Goal: Transaction & Acquisition: Purchase product/service

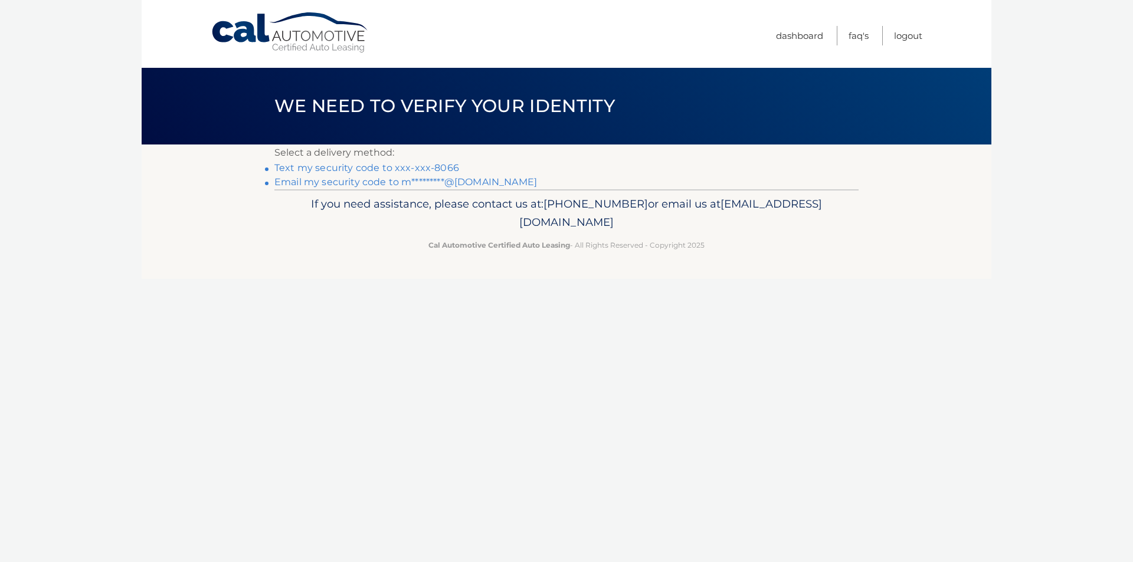
click at [347, 165] on link "Text my security code to xxx-xxx-8066" at bounding box center [366, 167] width 185 height 11
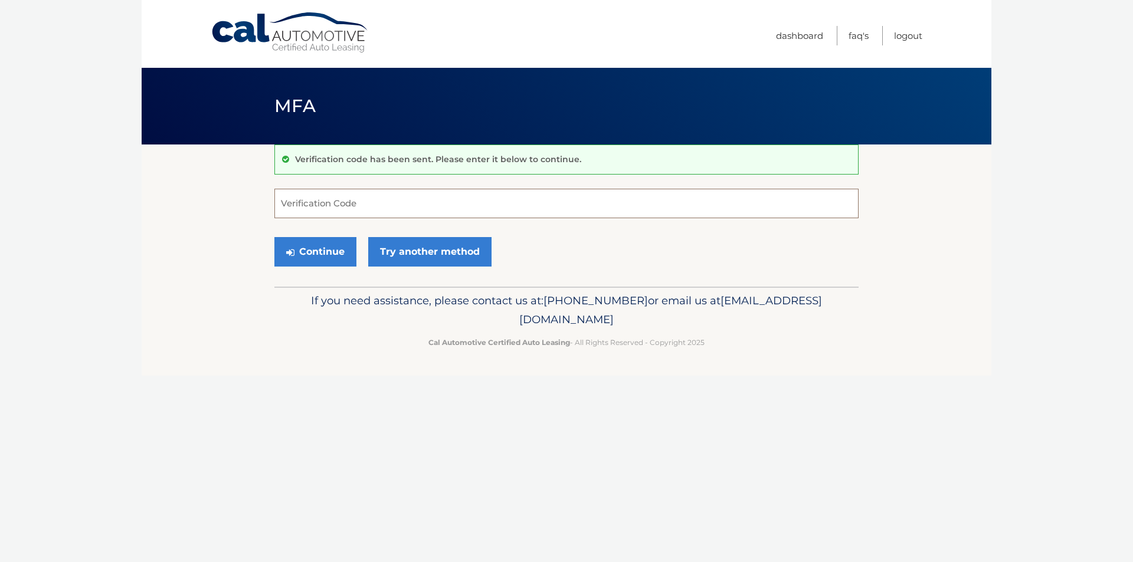
click at [444, 198] on input "Verification Code" at bounding box center [566, 204] width 584 height 30
type input "932601"
click at [336, 251] on button "Continue" at bounding box center [315, 252] width 82 height 30
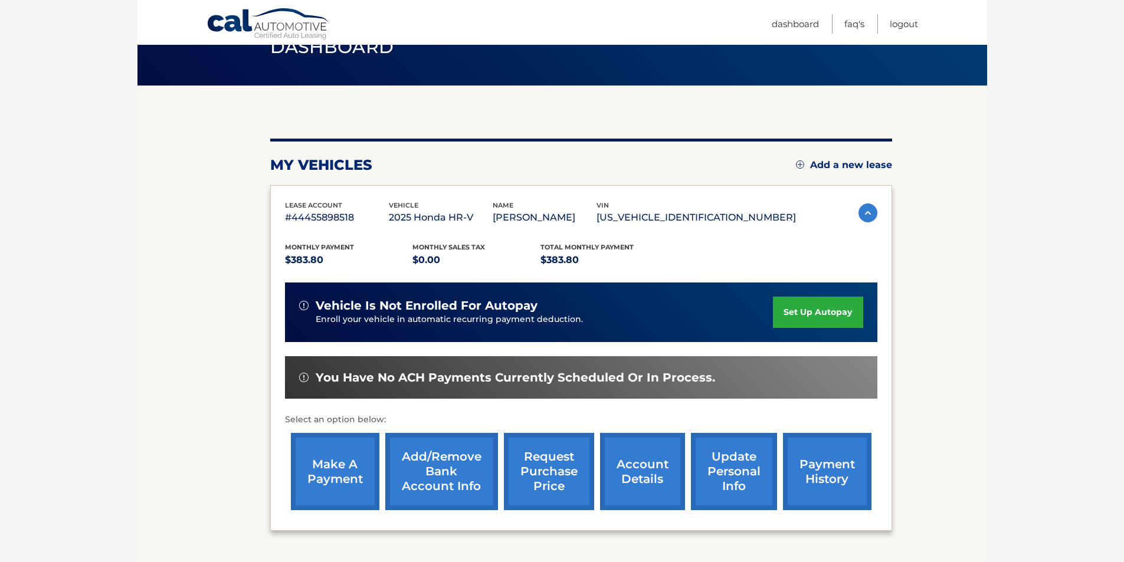
scroll to position [118, 0]
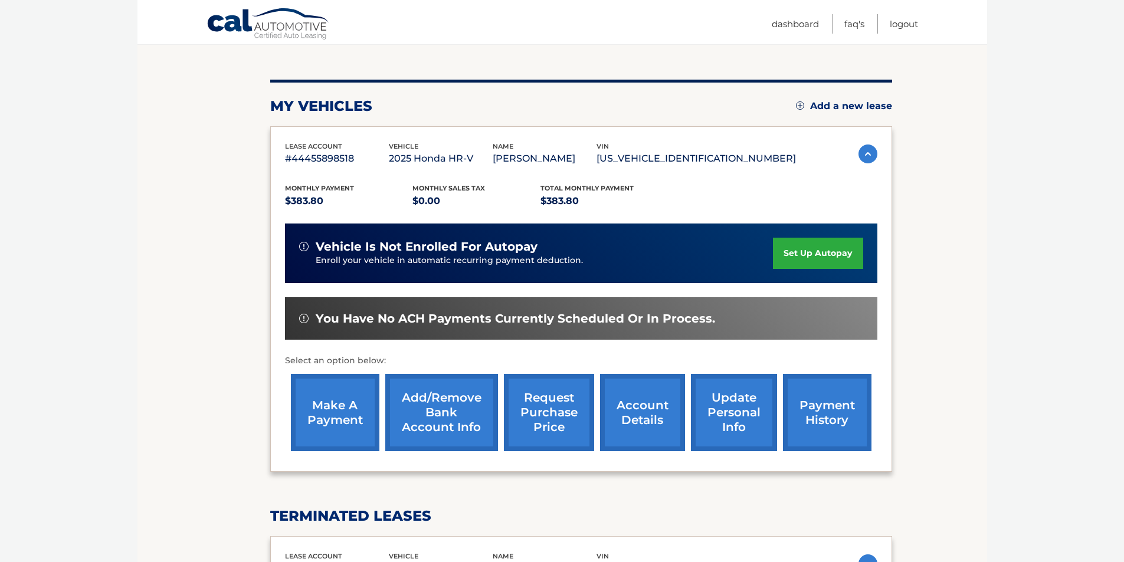
click at [344, 431] on link "make a payment" at bounding box center [335, 412] width 89 height 77
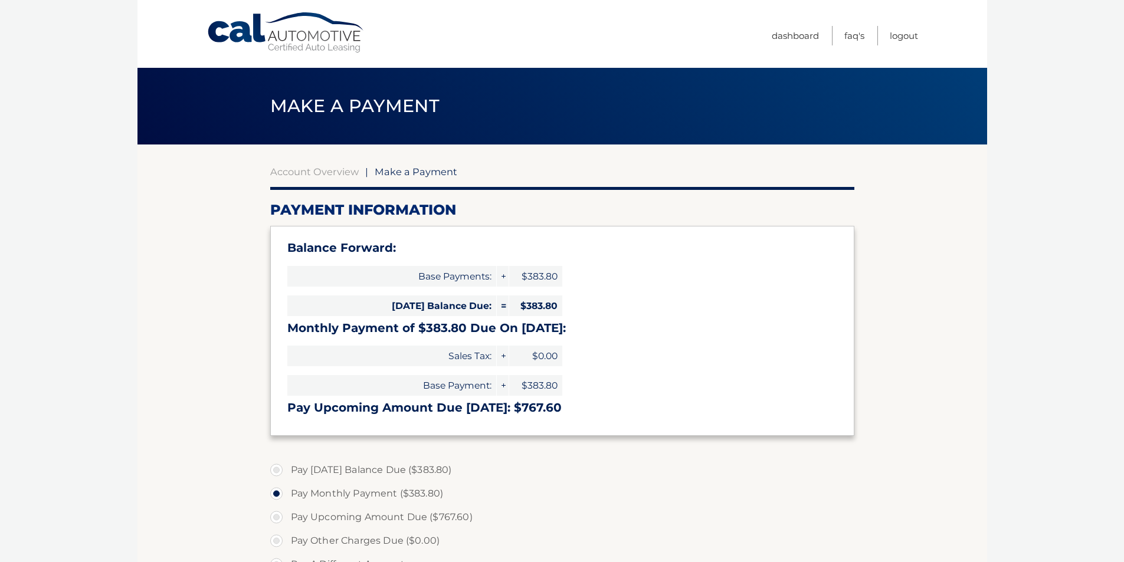
select select "MTBlYmM4MTUtNGNjOC00NmI5LTllZDYtZmJiNzMxMzczN2Zh"
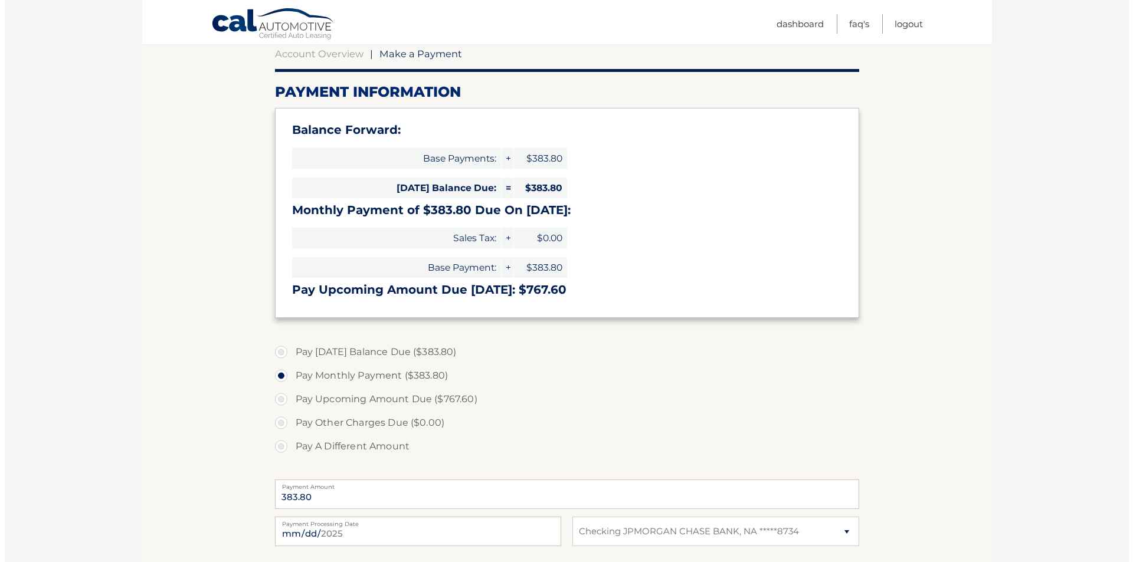
scroll to position [236, 0]
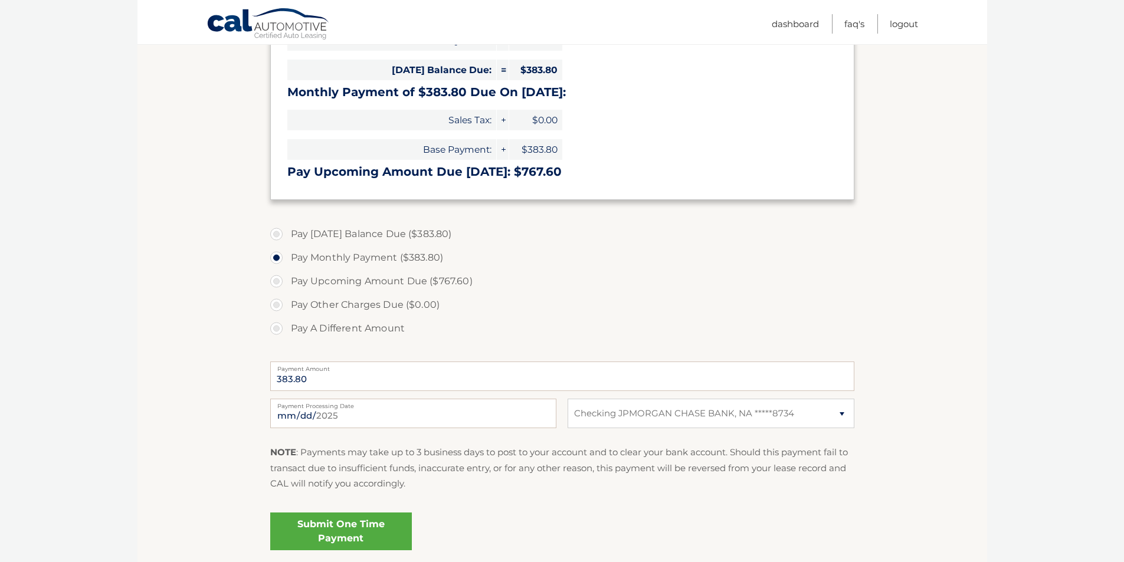
click at [352, 533] on link "Submit One Time Payment" at bounding box center [341, 532] width 142 height 38
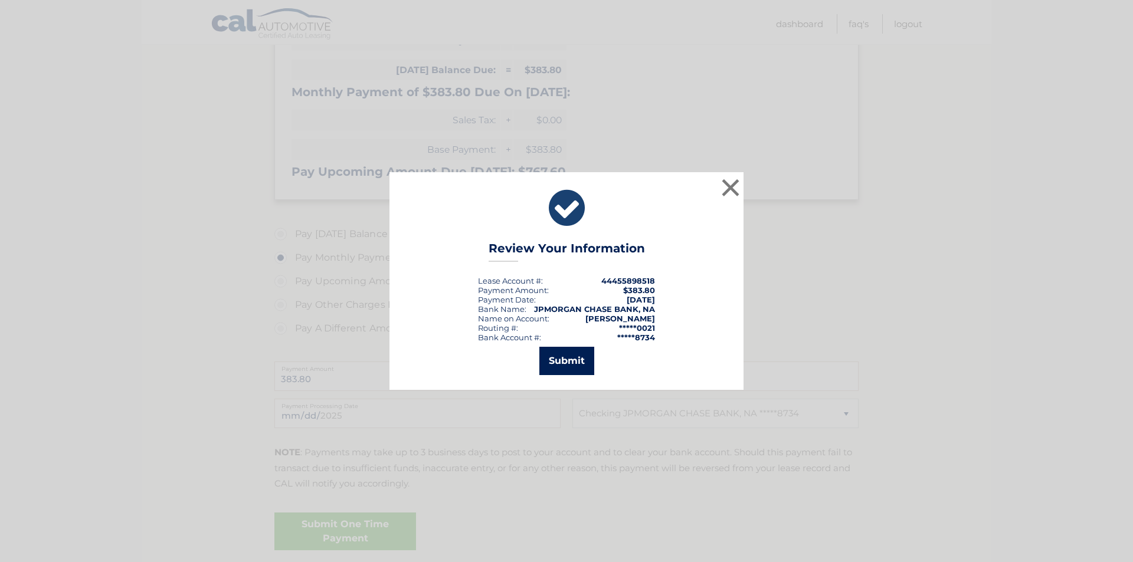
click at [574, 353] on button "Submit" at bounding box center [566, 361] width 55 height 28
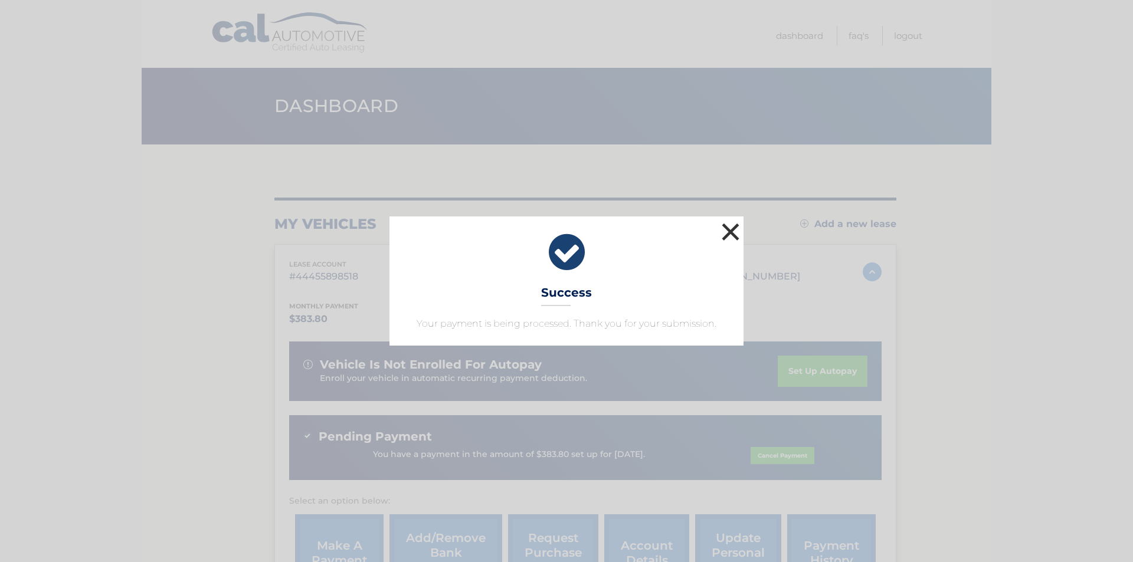
click at [734, 229] on button "×" at bounding box center [731, 232] width 24 height 24
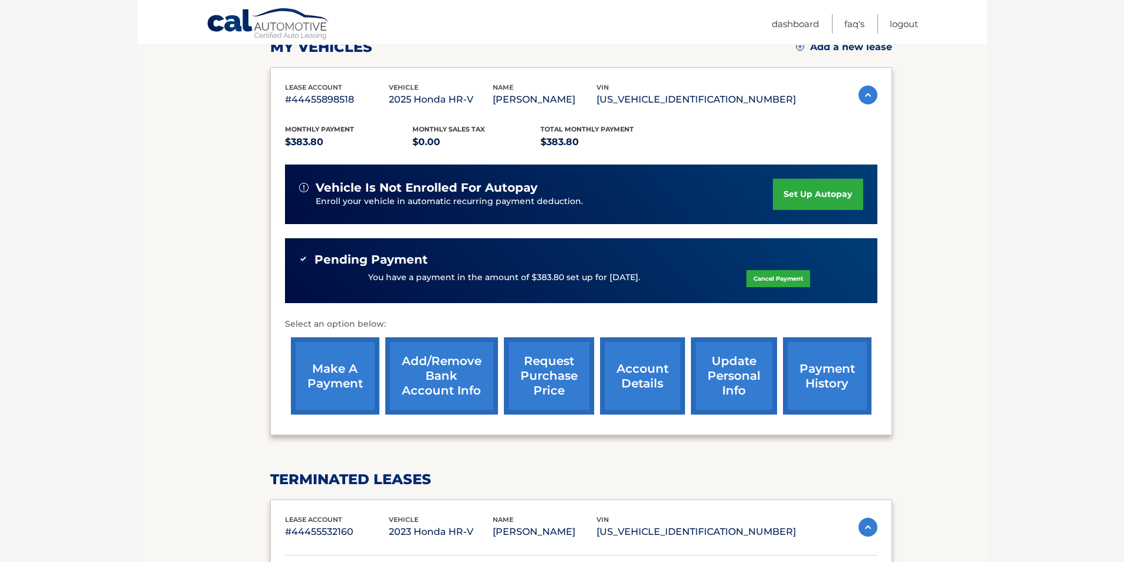
scroll to position [295, 0]
